Goal: Task Accomplishment & Management: Manage account settings

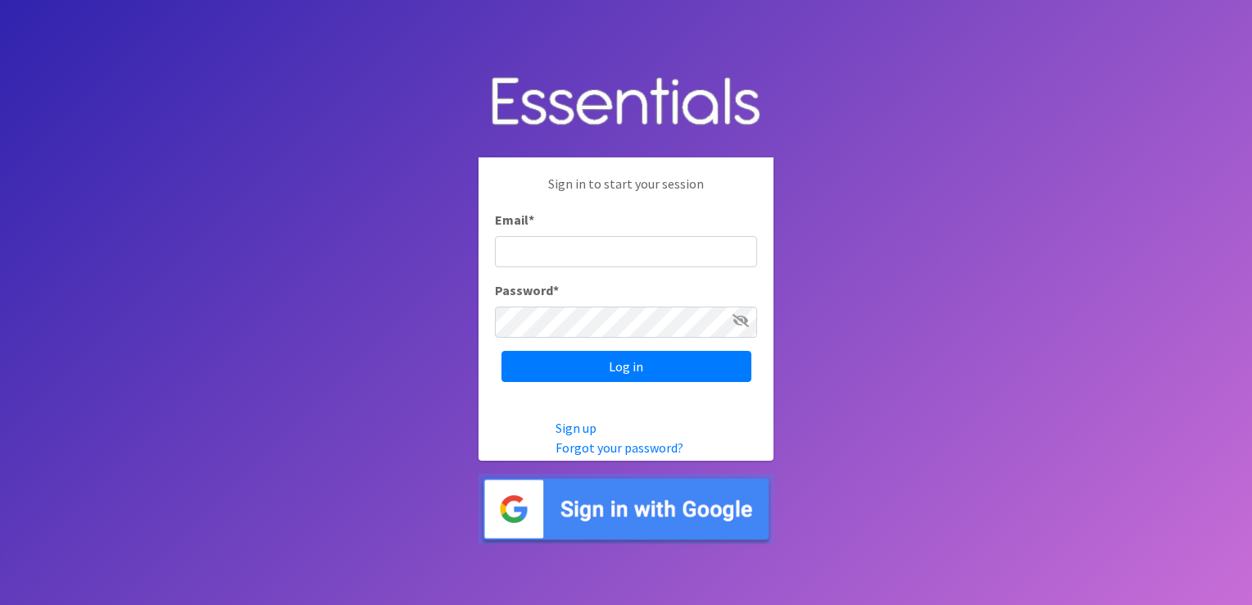
type input "shannon@HeartofOhiodiaperbank.org"
click at [501, 351] on input "Log in" at bounding box center [626, 366] width 250 height 31
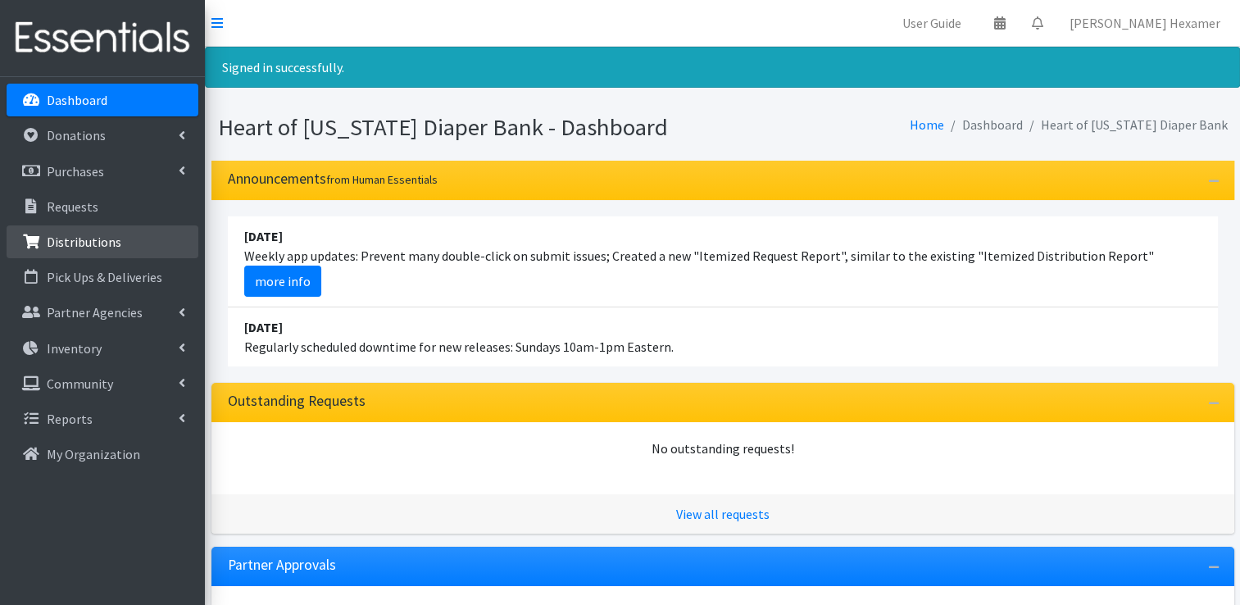
click at [69, 244] on p "Distributions" at bounding box center [84, 242] width 75 height 16
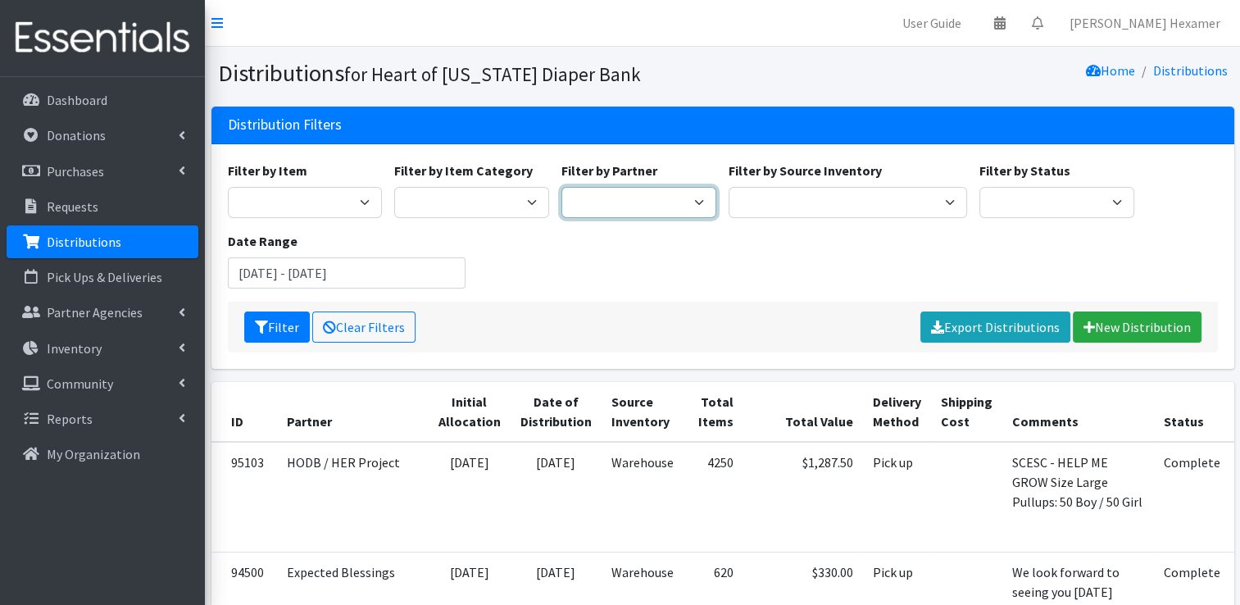
click at [606, 192] on select "Alliance Commons Belmont County Health Department [GEOGRAPHIC_DATA] [PERSON_NAM…" at bounding box center [638, 202] width 155 height 31
select select "2677"
click at [561, 187] on select "Alliance Commons Belmont County Health Department Bridge Point Canal Fulton Spe…" at bounding box center [638, 202] width 155 height 31
click at [387, 280] on input "June 27, 2025 - September 27, 2025" at bounding box center [347, 272] width 238 height 31
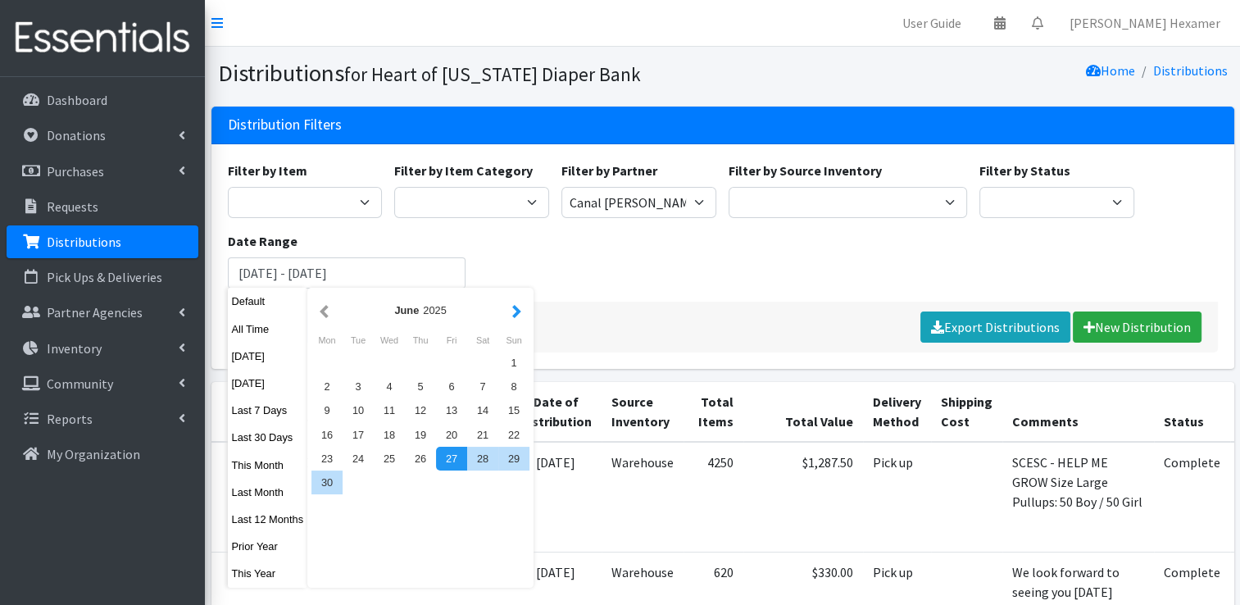
click at [516, 313] on button "button" at bounding box center [516, 310] width 17 height 20
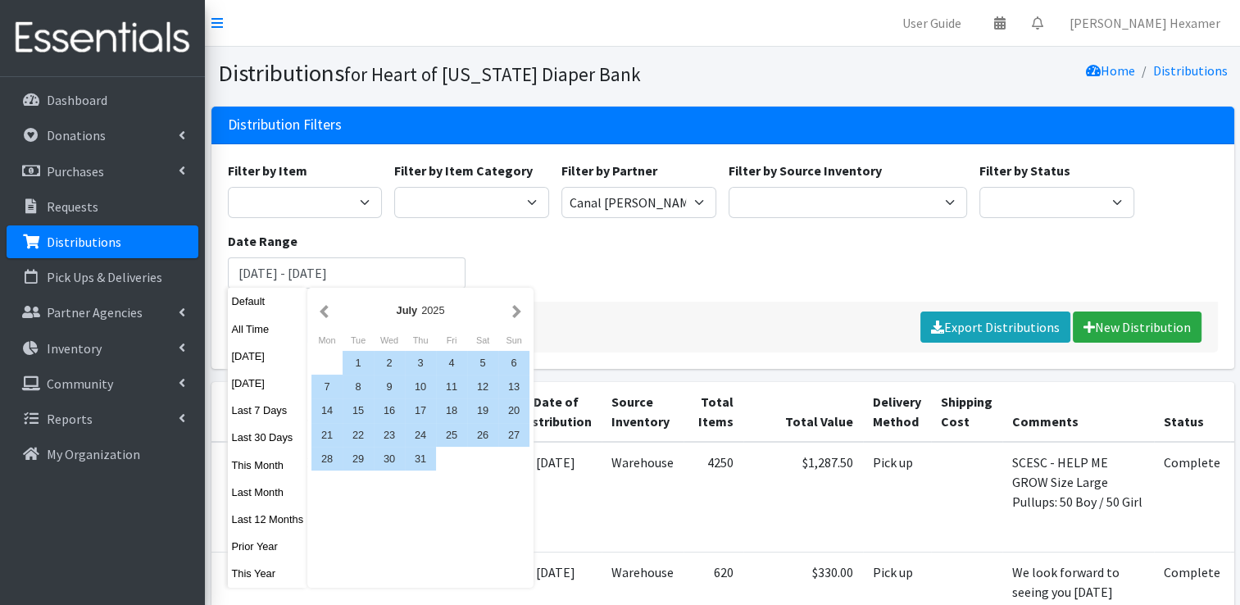
click at [516, 313] on button "button" at bounding box center [516, 310] width 17 height 20
click at [437, 361] on div "1" at bounding box center [451, 363] width 31 height 24
click at [384, 460] on div "27" at bounding box center [389, 459] width 31 height 24
type input "August 1, 2025 - August 27, 2025"
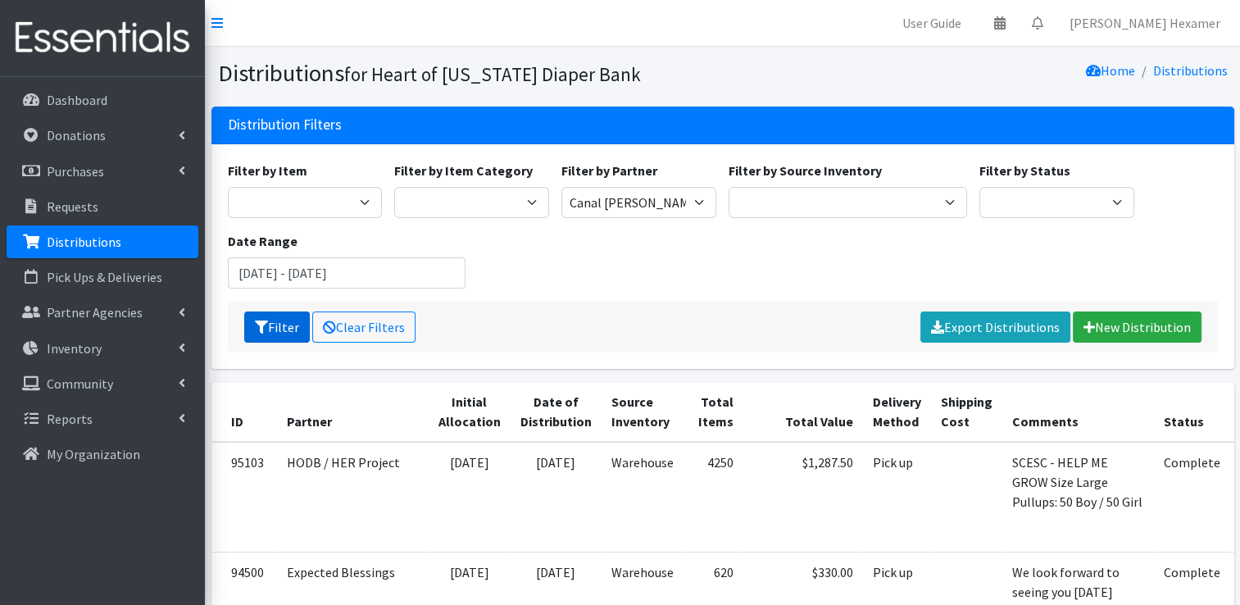
click at [269, 329] on button "Filter" at bounding box center [277, 326] width 66 height 31
click at [678, 204] on select "Alliance Commons Belmont County Health Department Bridge Point Canal Fulton Spe…" at bounding box center [638, 202] width 155 height 31
select select "7166"
click at [561, 187] on select "Alliance Commons Belmont County Health Department Bridge Point Canal Fulton Spe…" at bounding box center [638, 202] width 155 height 31
click at [267, 319] on button "Filter" at bounding box center [277, 326] width 66 height 31
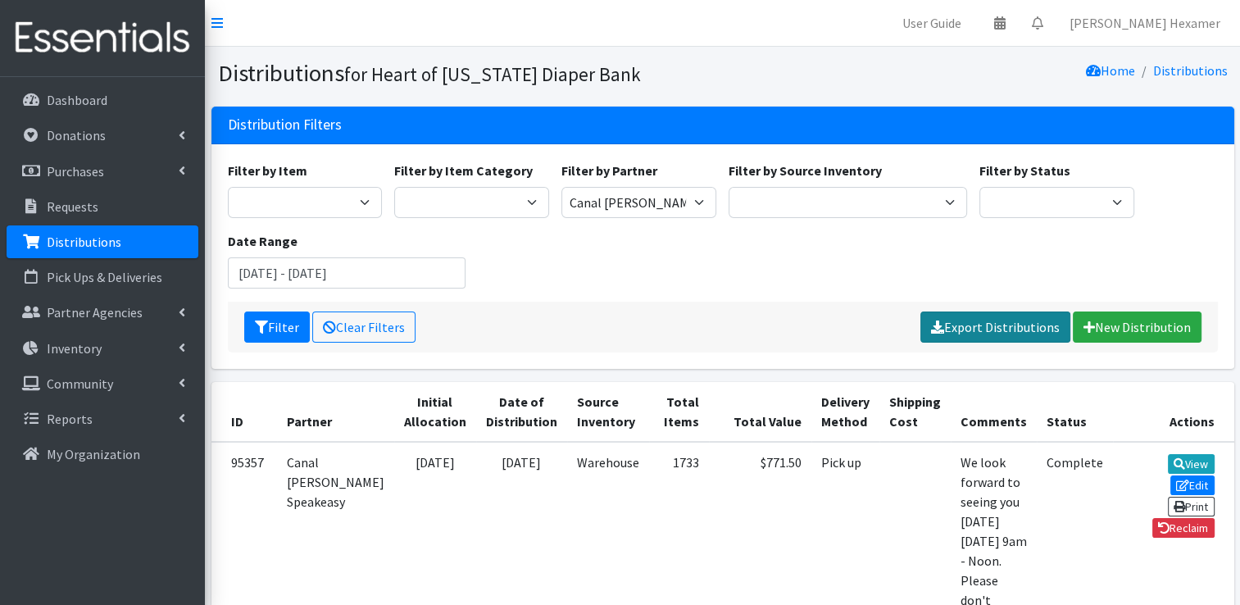
click at [1006, 331] on link "Export Distributions" at bounding box center [995, 326] width 150 height 31
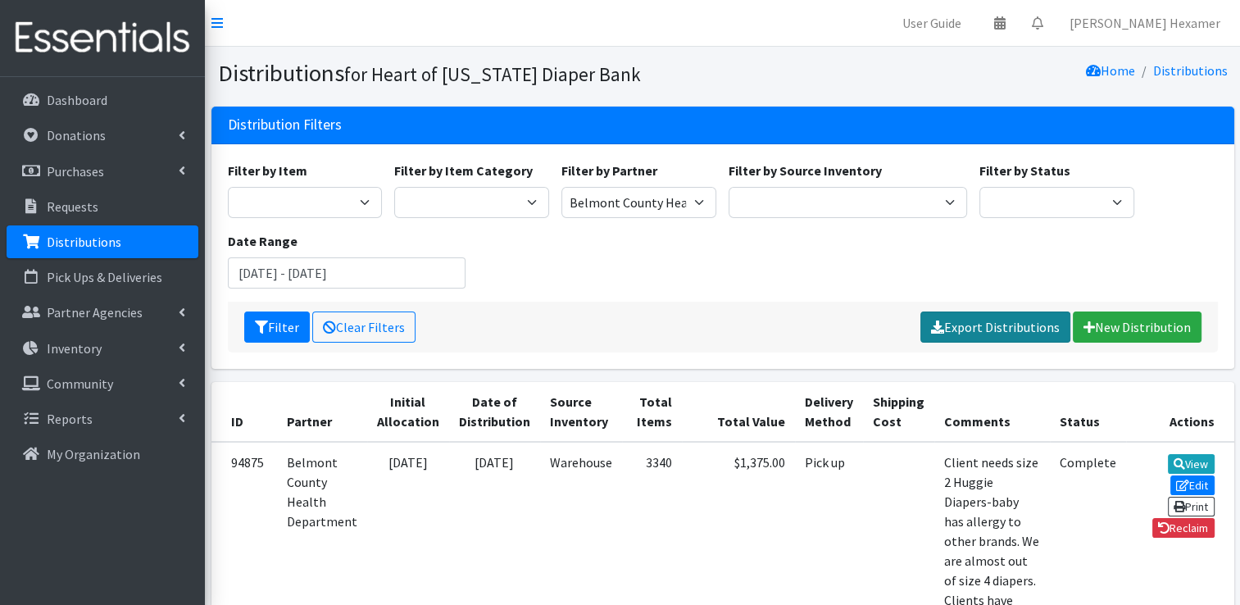
click at [970, 323] on link "Export Distributions" at bounding box center [995, 326] width 150 height 31
click at [823, 261] on div "Filter by Item Adult Large Adult Medium Adult Small Adult X Large Adult X-Small…" at bounding box center [722, 231] width 1002 height 141
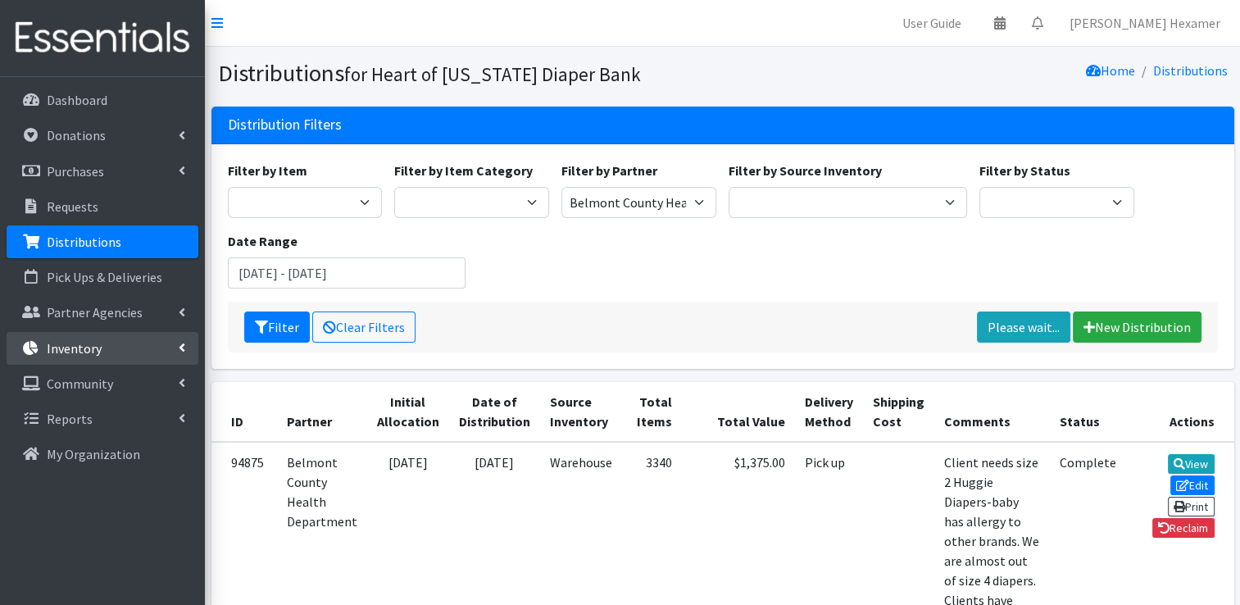
click at [66, 352] on p "Inventory" at bounding box center [74, 348] width 55 height 16
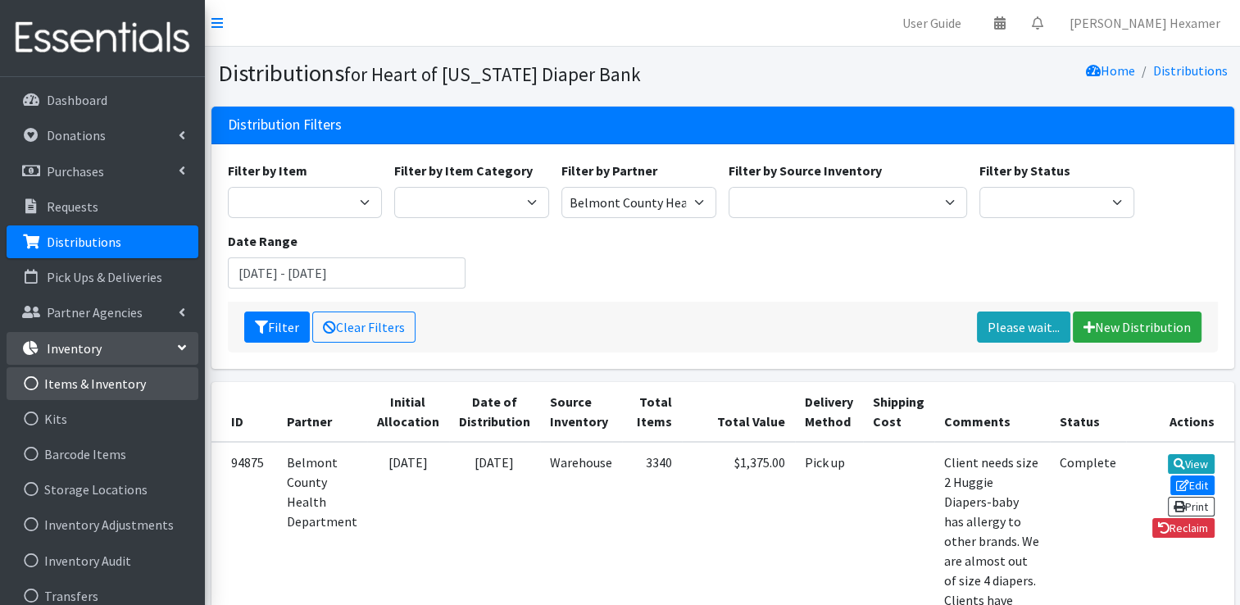
click at [81, 388] on link "Items & Inventory" at bounding box center [103, 383] width 192 height 33
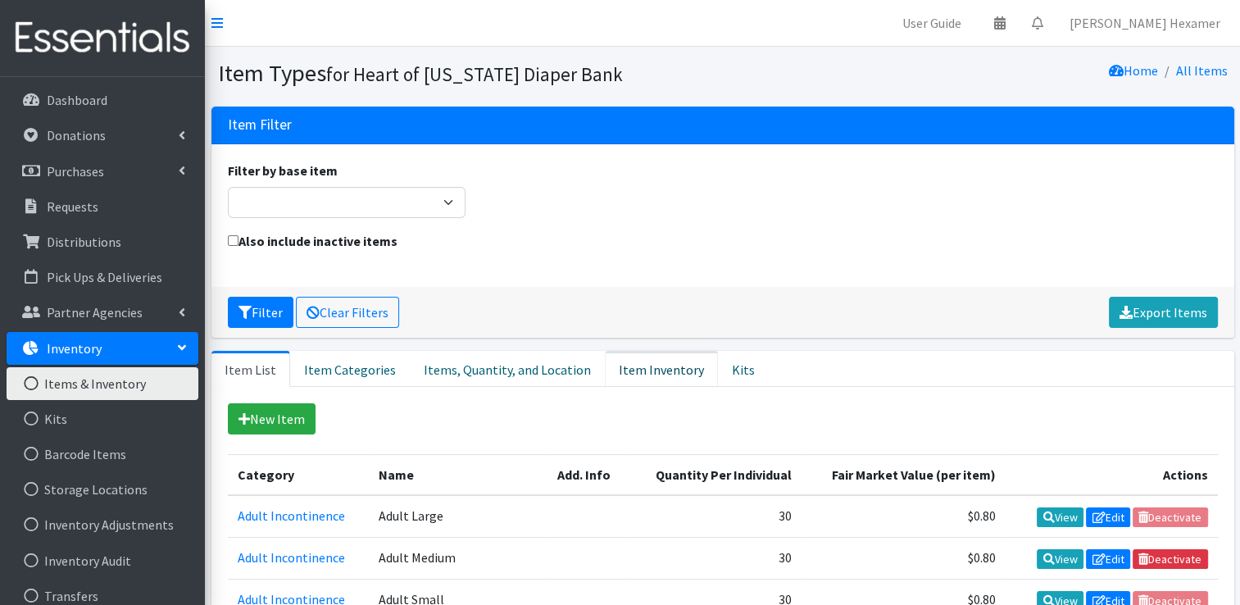
click at [605, 362] on link "Item Inventory" at bounding box center [661, 369] width 113 height 36
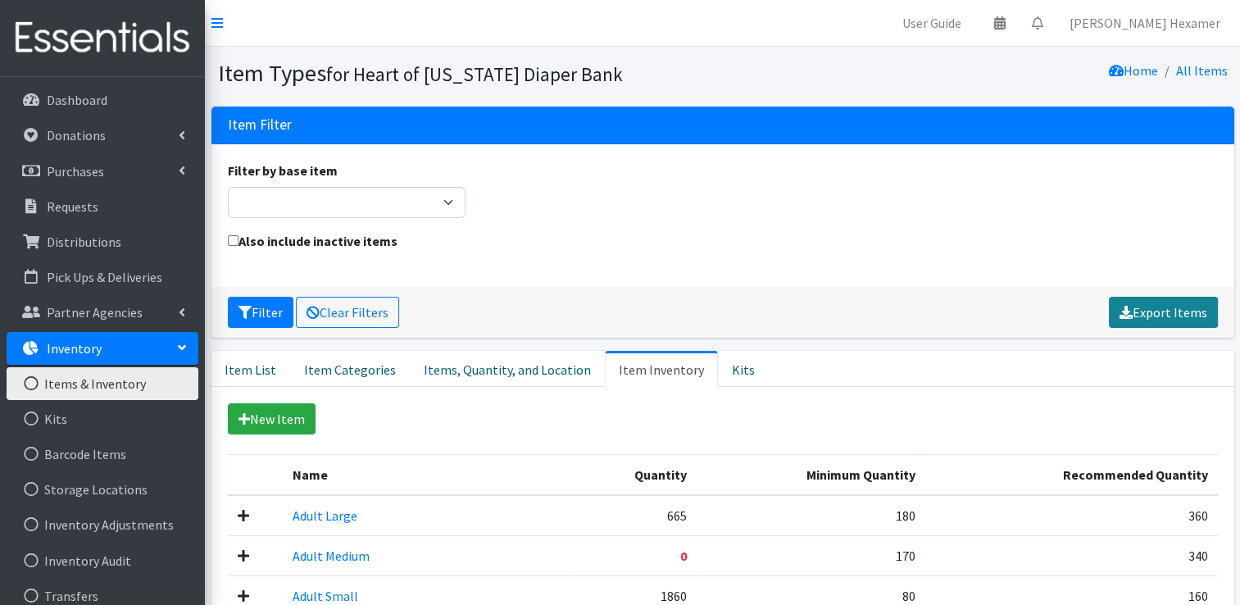
click at [1177, 303] on link "Export Items" at bounding box center [1163, 312] width 109 height 31
drag, startPoint x: 1177, startPoint y: 303, endPoint x: 1082, endPoint y: 257, distance: 105.5
click at [1082, 257] on div "Also include inactive items" at bounding box center [722, 250] width 1002 height 39
click at [108, 385] on link "Items & Inventory" at bounding box center [103, 383] width 192 height 33
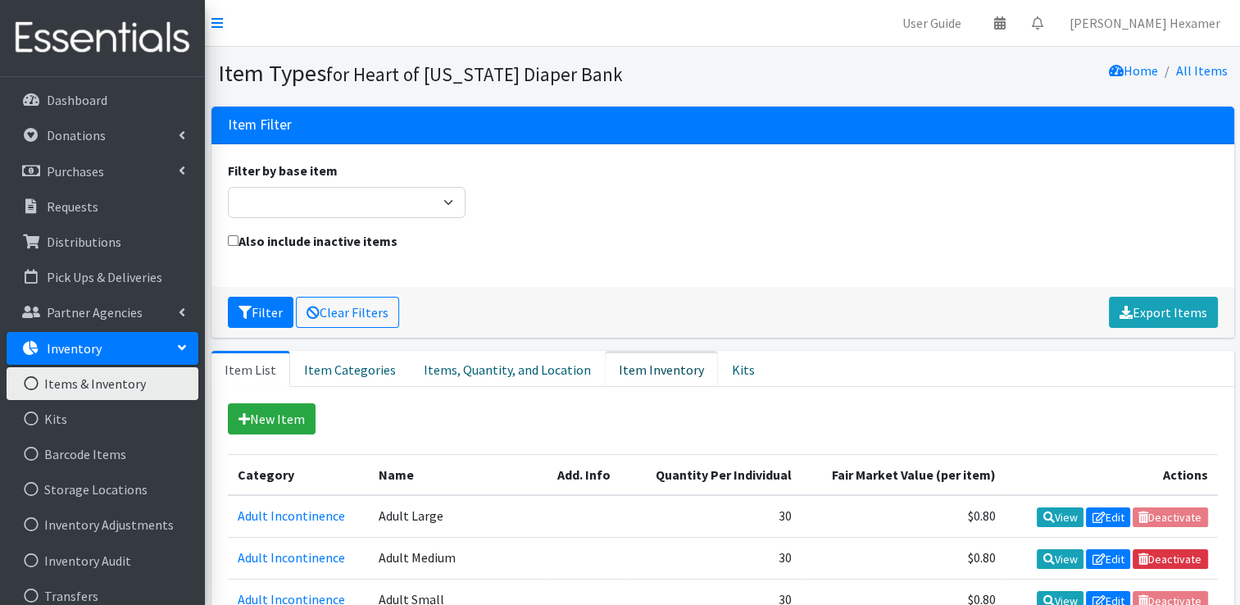
click at [663, 365] on link "Item Inventory" at bounding box center [661, 369] width 113 height 36
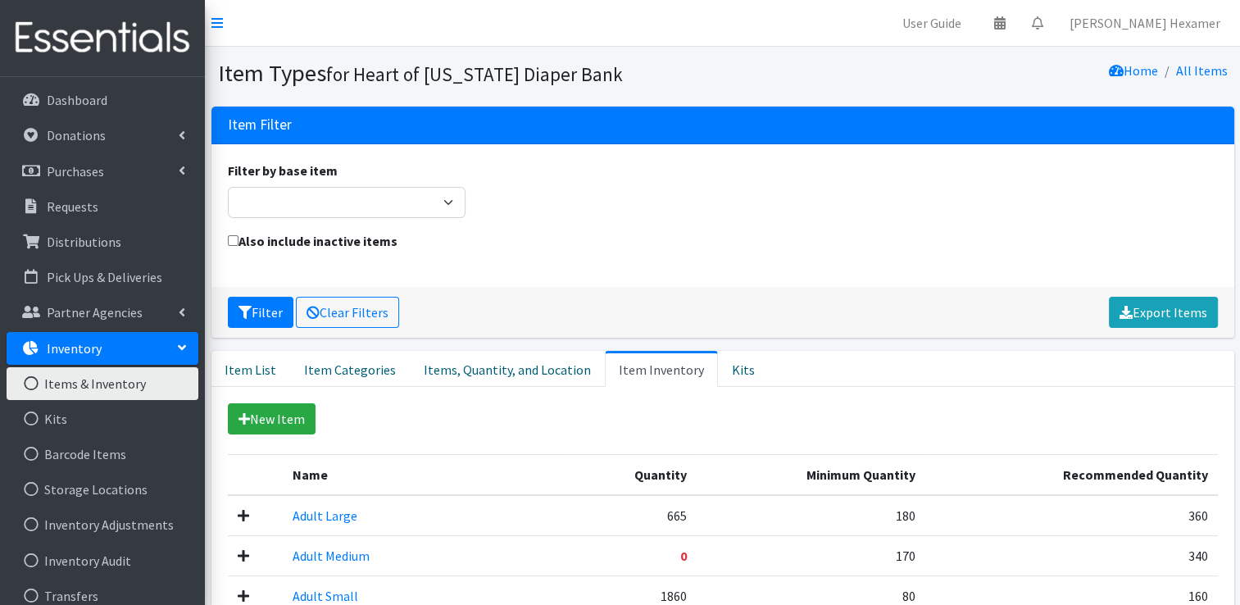
click at [637, 365] on link "Item Inventory" at bounding box center [661, 369] width 113 height 36
click at [1149, 316] on link "Export Items" at bounding box center [1163, 312] width 109 height 31
click at [616, 211] on div "Filter by base item Adult Briefs (Large/X-Large) Adult Briefs (Medium/Large) Ad…" at bounding box center [722, 196] width 1002 height 70
click at [85, 243] on p "Distributions" at bounding box center [84, 242] width 75 height 16
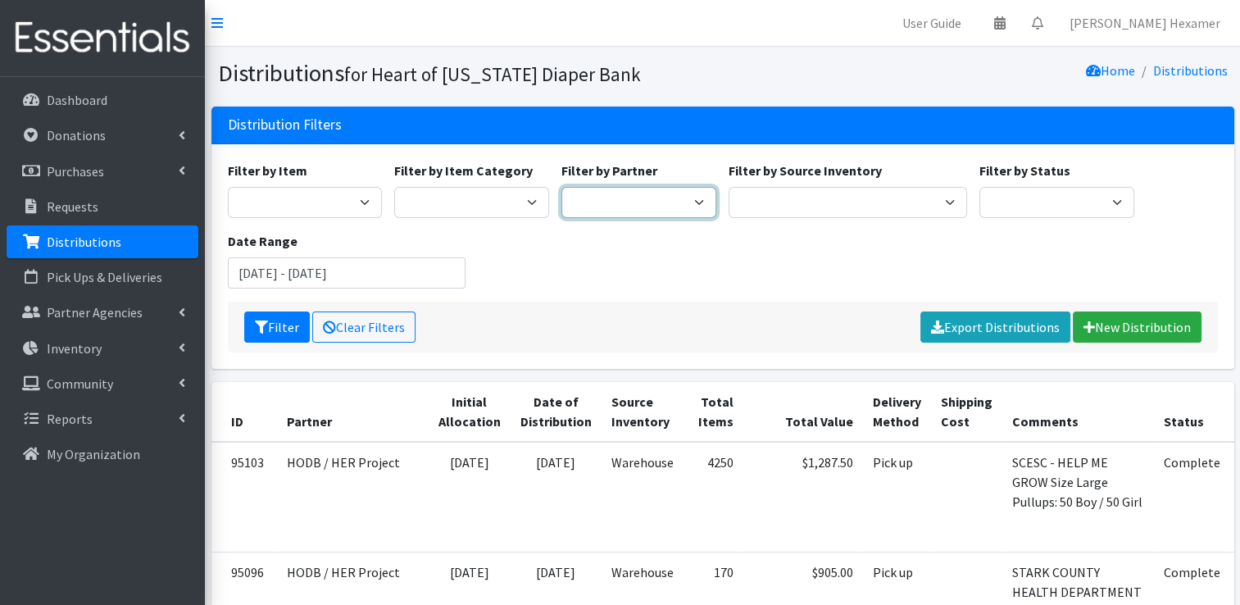
click at [597, 205] on select "Alliance Commons Belmont County Health Department Bridge Point Canal Fulton Spe…" at bounding box center [638, 202] width 155 height 31
select select "273"
click at [561, 187] on select "Alliance Commons Belmont County Health Department Bridge Point Canal Fulton Spe…" at bounding box center [638, 202] width 155 height 31
click at [268, 318] on button "Filter" at bounding box center [277, 326] width 66 height 31
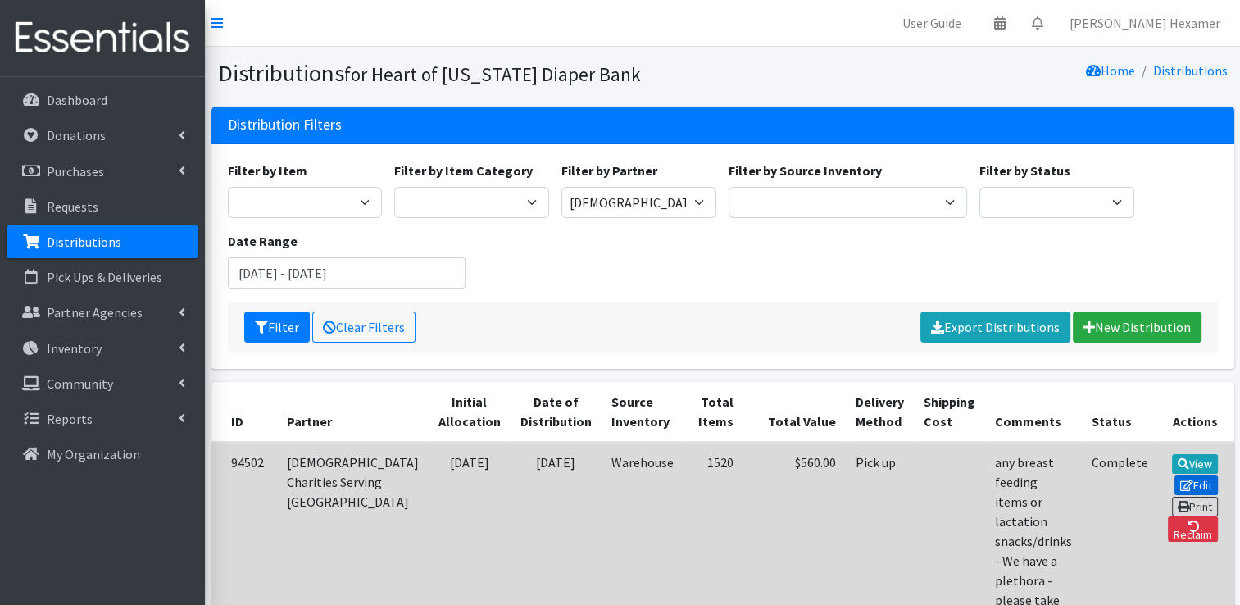
click at [1180, 479] on icon at bounding box center [1186, 484] width 13 height 11
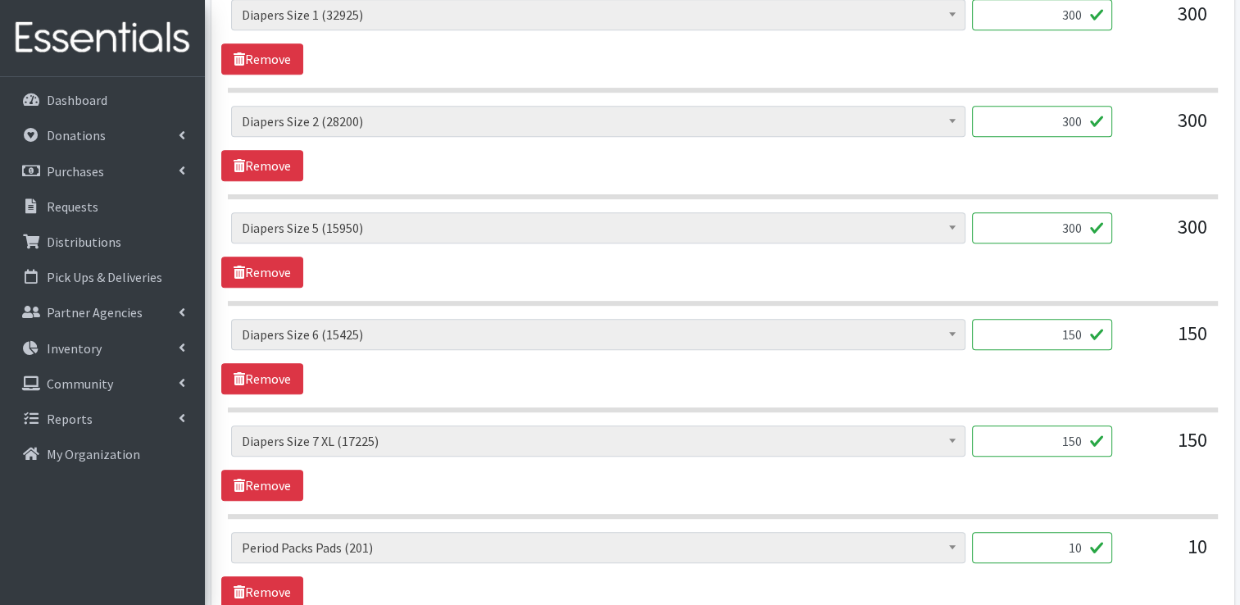
scroll to position [1234, 0]
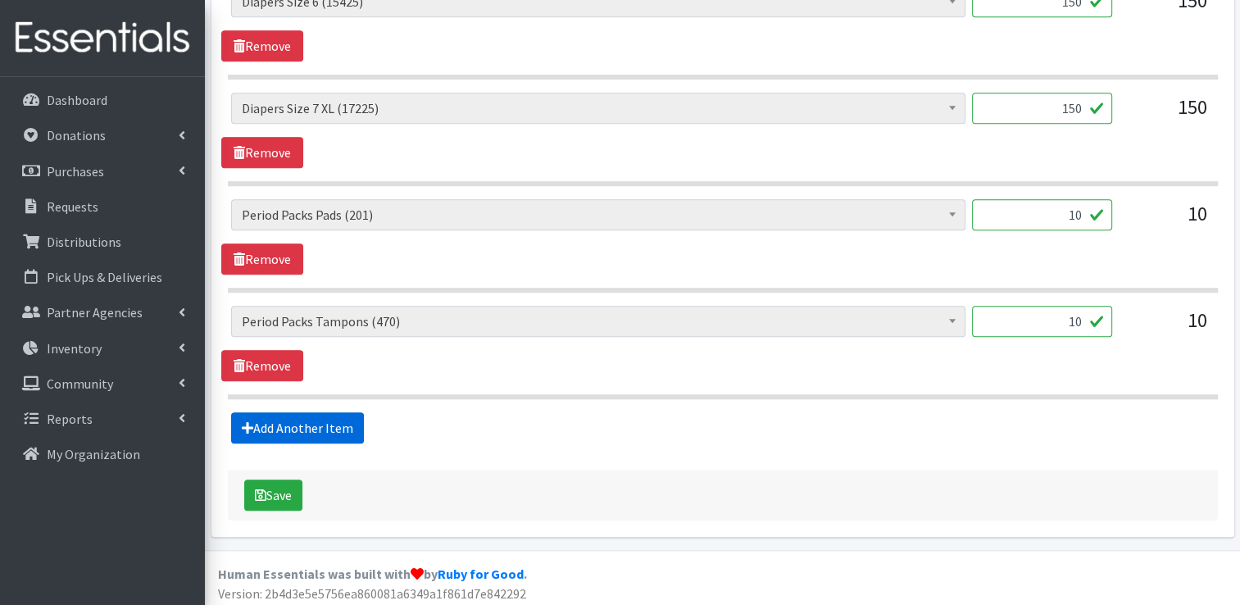
click at [310, 415] on link "Add Another Item" at bounding box center [297, 427] width 133 height 31
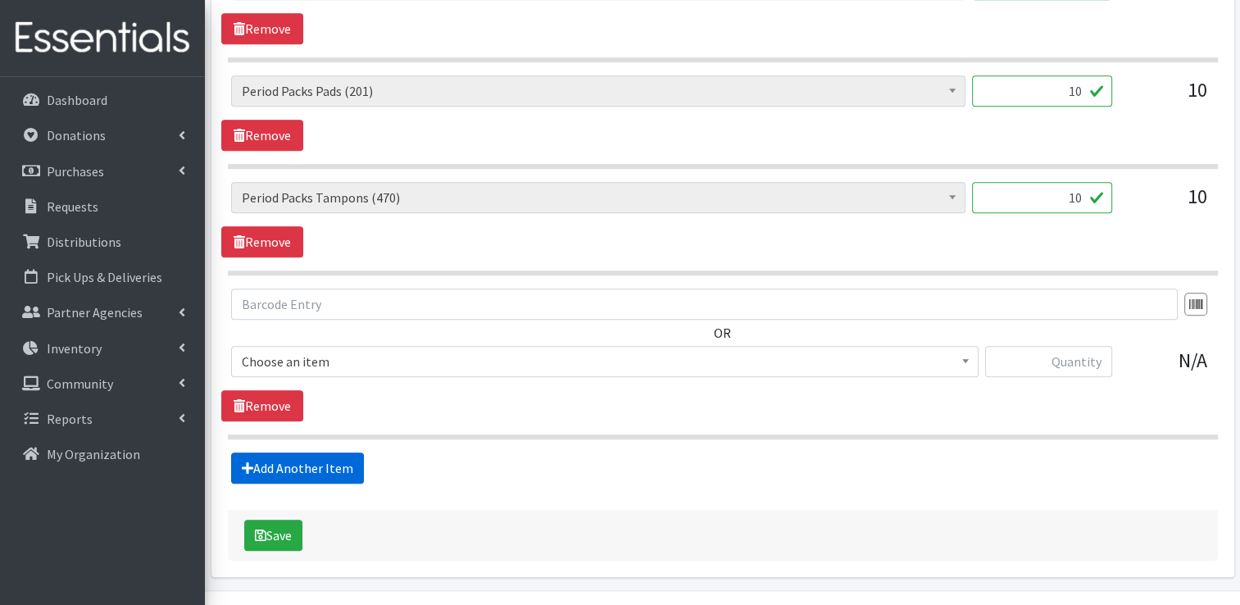
scroll to position [1398, 0]
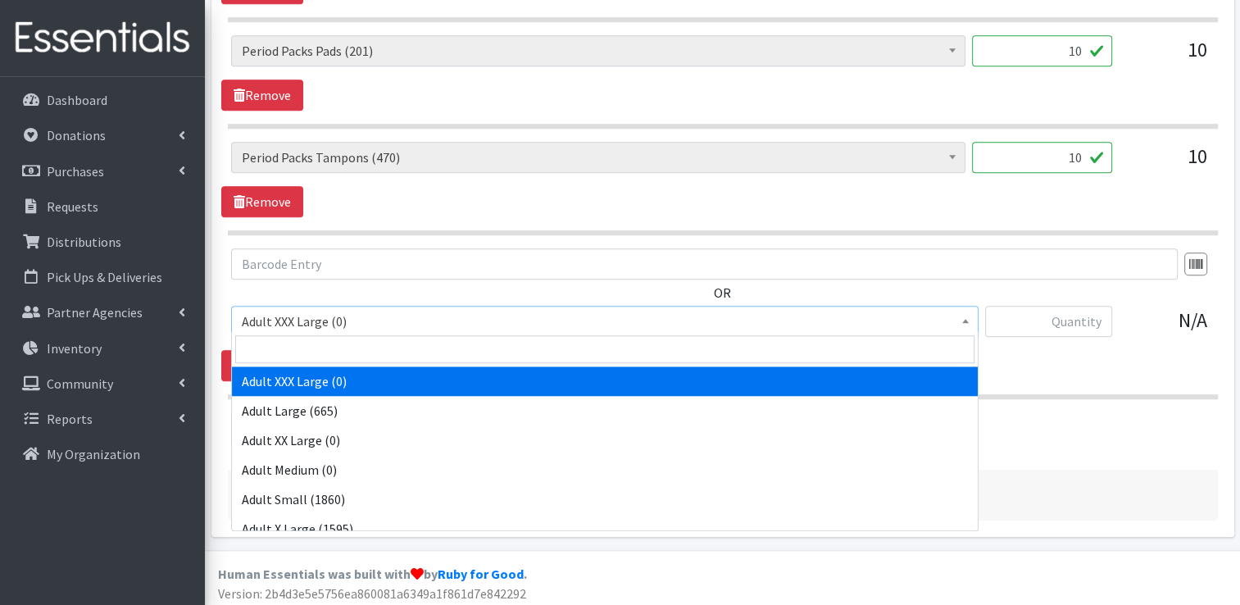
click at [410, 319] on span "Adult XXX Large (0)" at bounding box center [605, 321] width 726 height 23
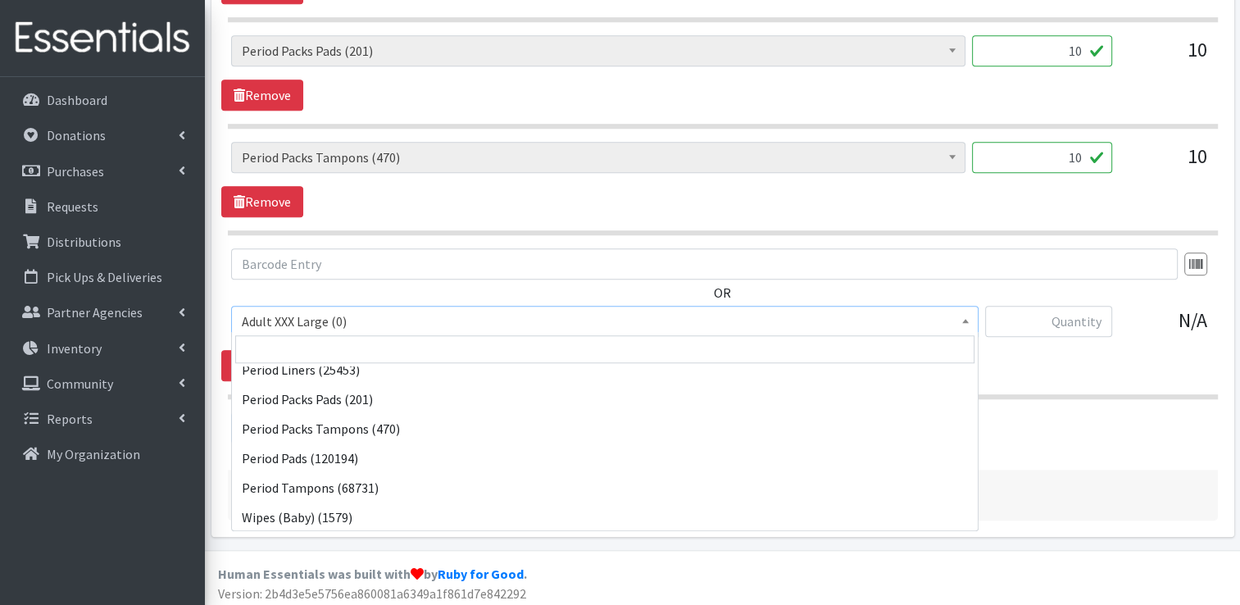
scroll to position [721, 0]
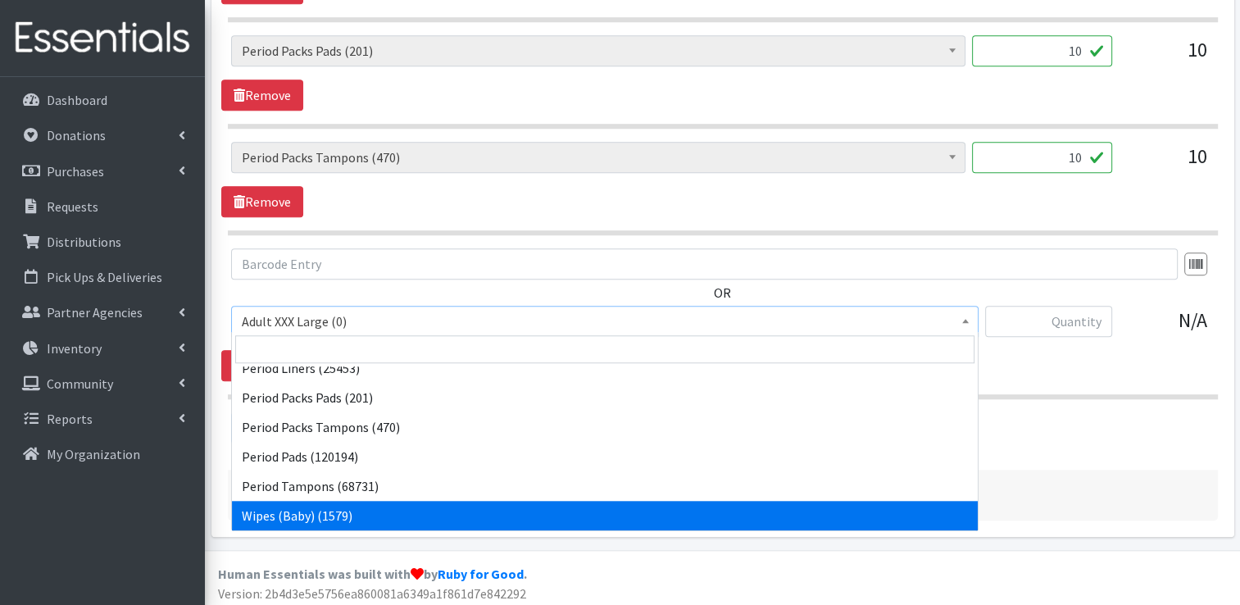
select select "4828"
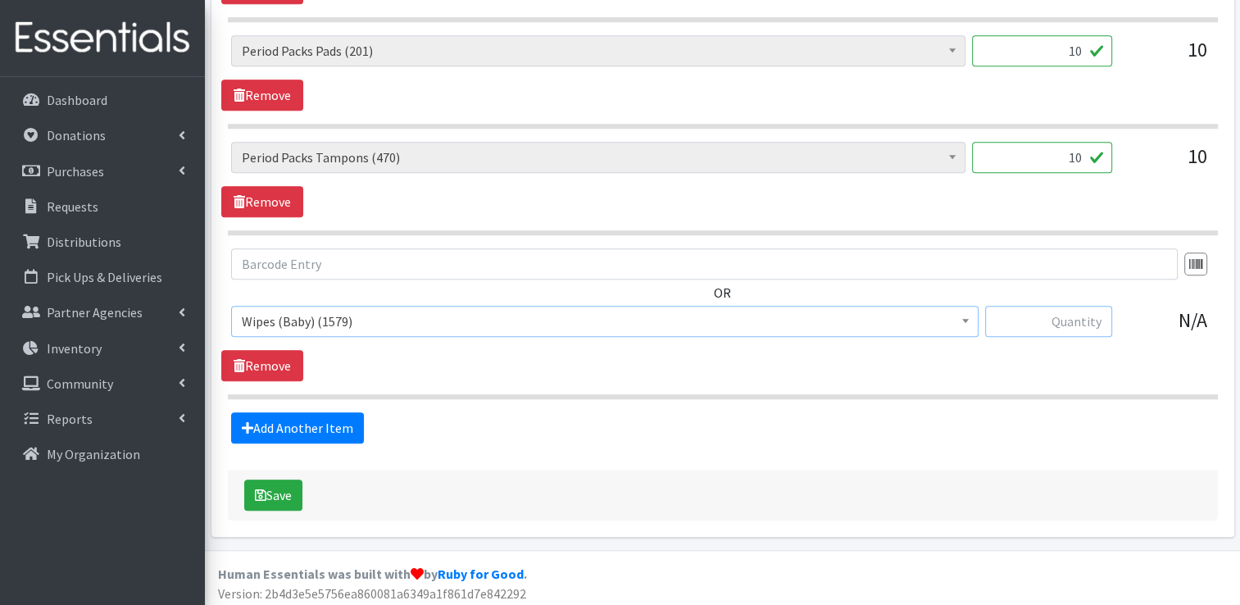
click at [1069, 327] on input "text" at bounding box center [1048, 321] width 127 height 31
type input "36"
click at [261, 488] on icon "submit" at bounding box center [260, 494] width 11 height 13
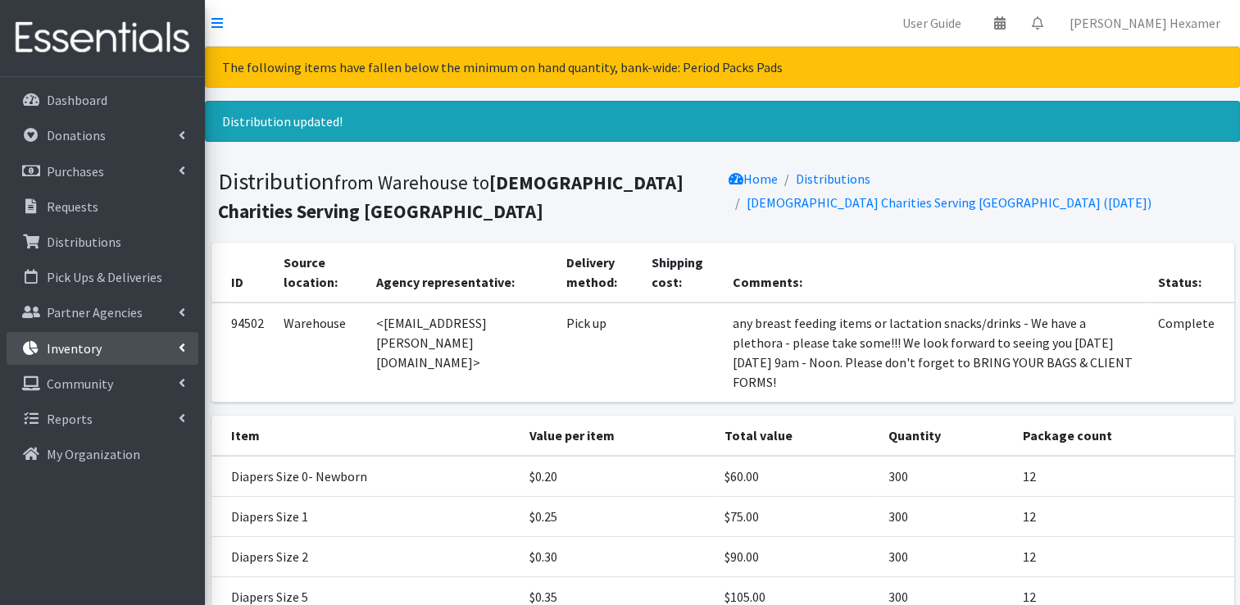
click at [85, 357] on link "Inventory" at bounding box center [103, 348] width 192 height 33
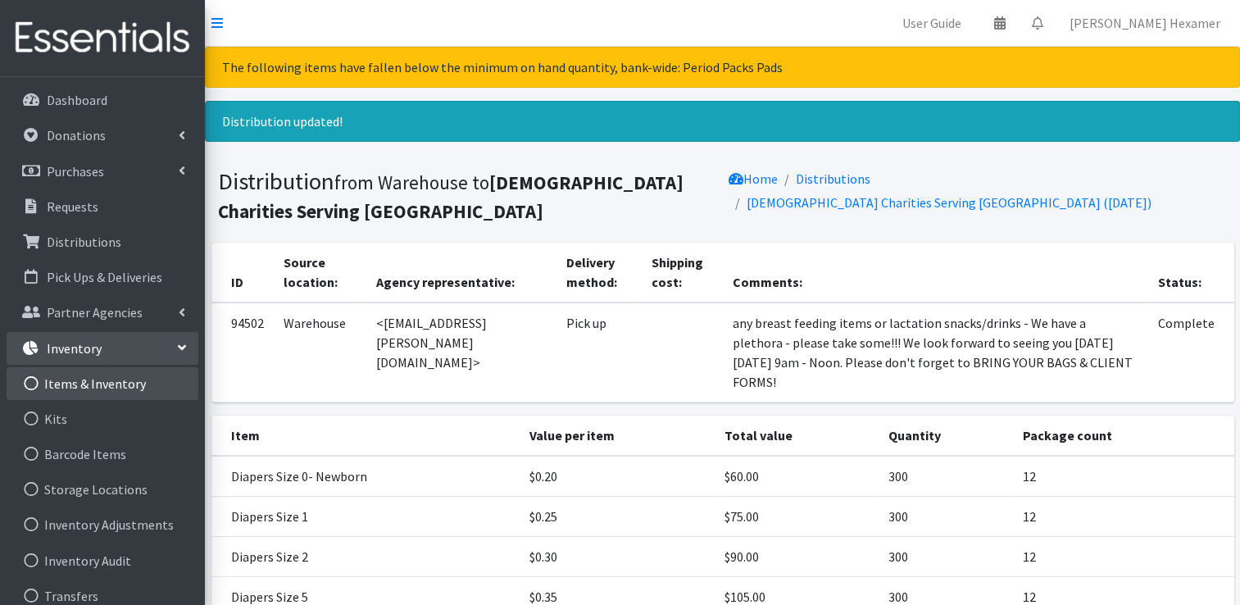
click at [110, 384] on link "Items & Inventory" at bounding box center [103, 383] width 192 height 33
click at [110, 388] on link "Items & Inventory" at bounding box center [103, 383] width 192 height 33
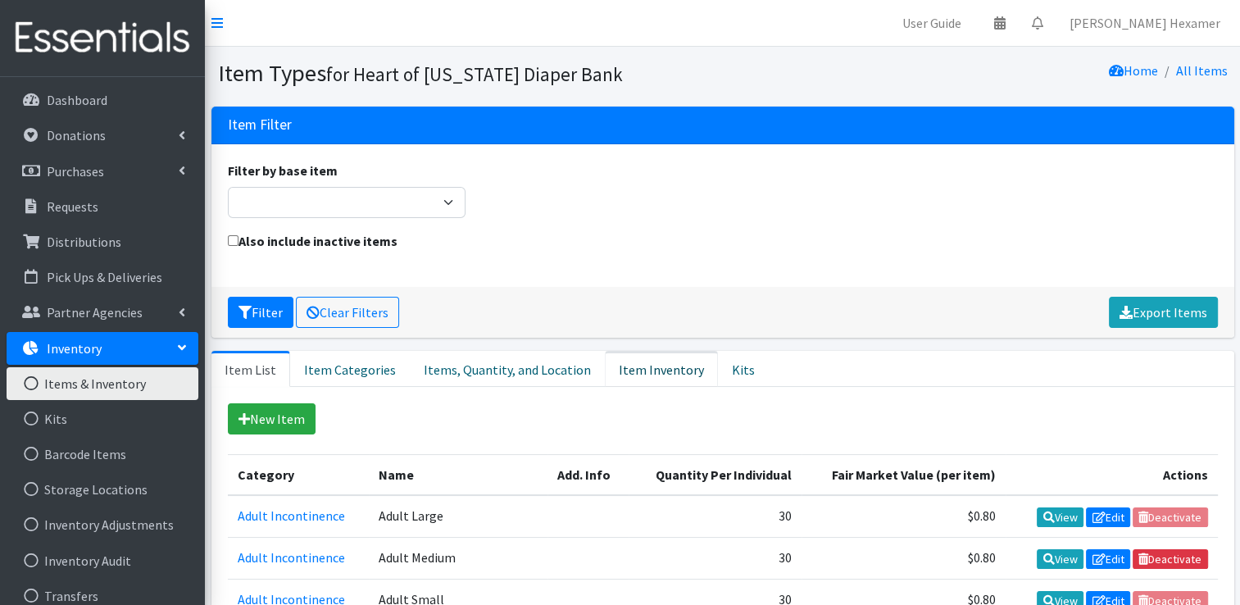
click at [654, 365] on link "Item Inventory" at bounding box center [661, 369] width 113 height 36
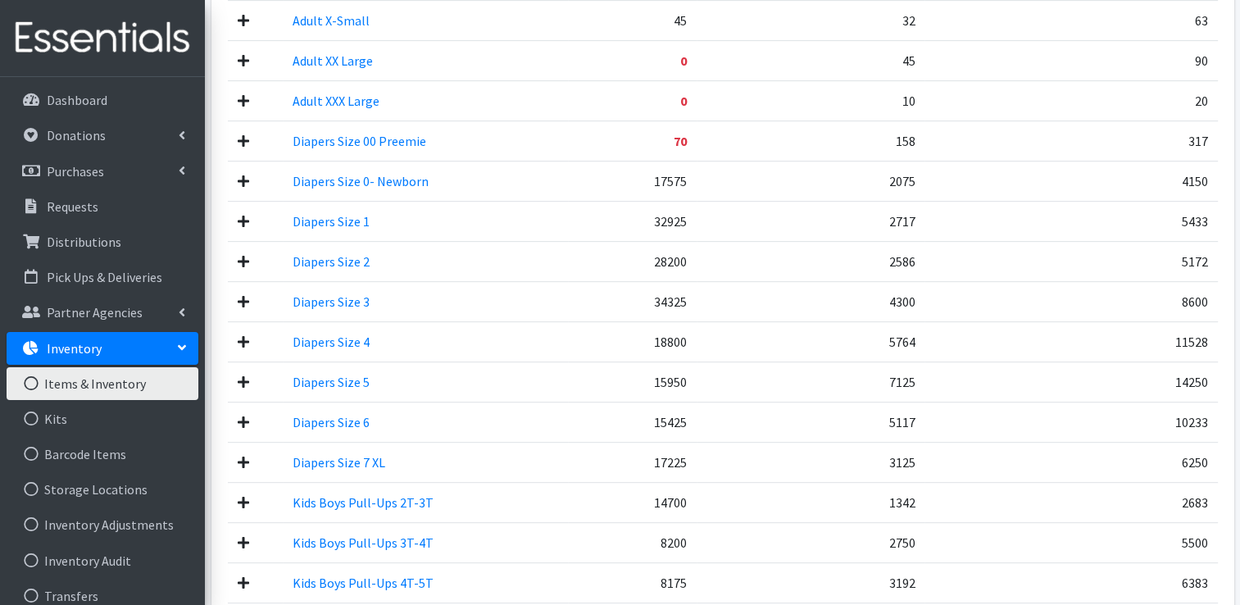
scroll to position [1147, 0]
